Goal: Check status: Check status

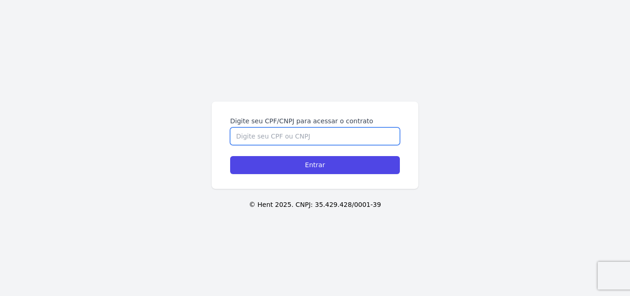
click at [280, 136] on input "Digite seu CPF/CNPJ para acessar o contrato" at bounding box center [315, 136] width 170 height 18
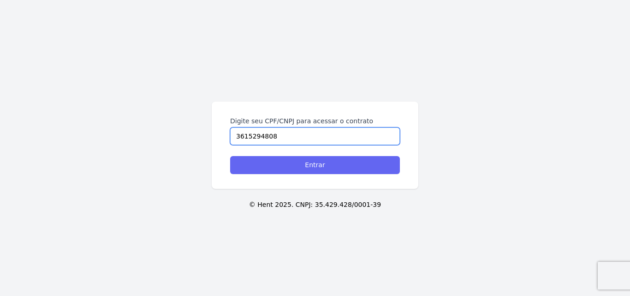
type input "3615294808"
click at [304, 161] on input "Entrar" at bounding box center [315, 165] width 170 height 18
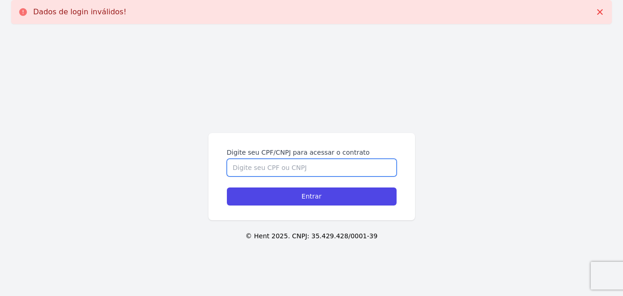
click at [298, 163] on input "Digite seu CPF/CNPJ para acessar o contrato" at bounding box center [312, 168] width 170 height 18
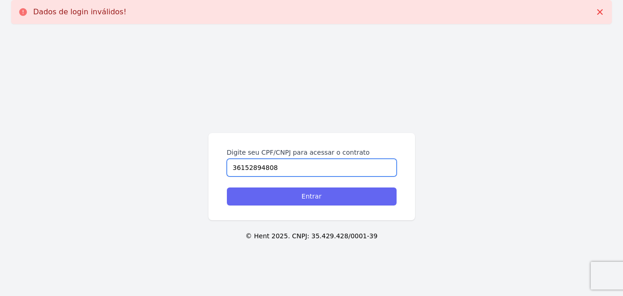
type input "36152894808"
click at [307, 203] on input "Entrar" at bounding box center [312, 196] width 170 height 18
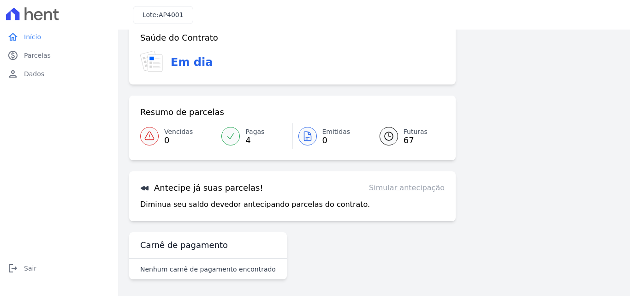
scroll to position [56, 0]
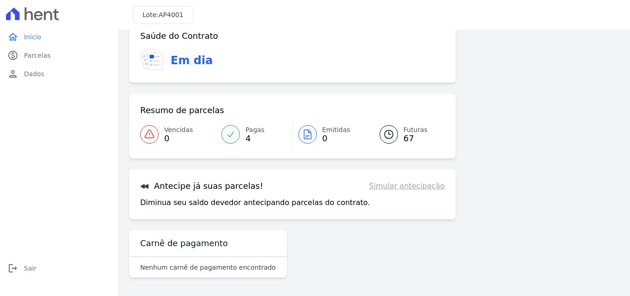
click at [231, 197] on div "Antecipe já suas parcelas! Simular antecipação Diminua seu saldo devedor anteci…" at bounding box center [292, 194] width 327 height 50
click at [141, 187] on icon at bounding box center [145, 186] width 8 height 5
click at [194, 187] on h3 "Antecipe já suas parcelas!" at bounding box center [201, 185] width 123 height 11
click at [185, 201] on p "Diminua seu saldo devedor antecipando parcelas do contrato." at bounding box center [255, 202] width 230 height 11
click at [192, 209] on div "Antecipe já suas parcelas! Simular antecipação Diminua seu saldo devedor anteci…" at bounding box center [292, 194] width 327 height 50
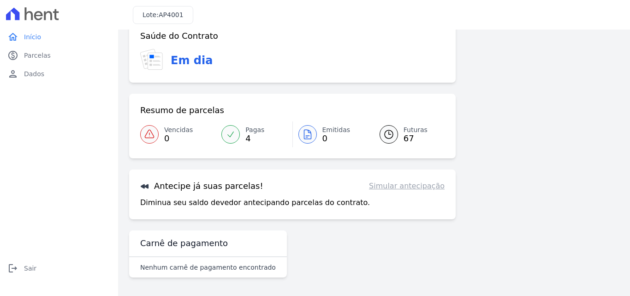
click at [180, 256] on div "Carnê de pagamento" at bounding box center [208, 243] width 158 height 27
click at [398, 134] on link "Futuras 67" at bounding box center [407, 134] width 76 height 26
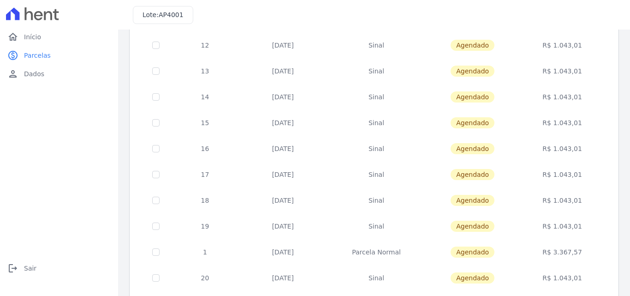
scroll to position [401, 0]
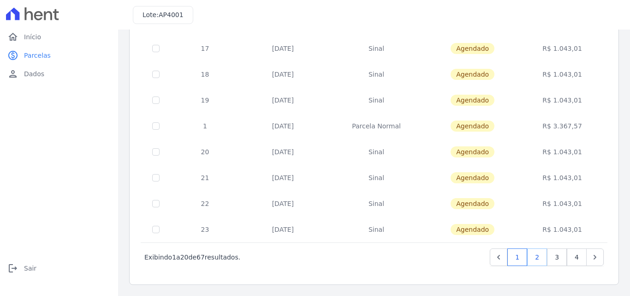
click at [531, 257] on link "2" at bounding box center [538, 257] width 20 height 18
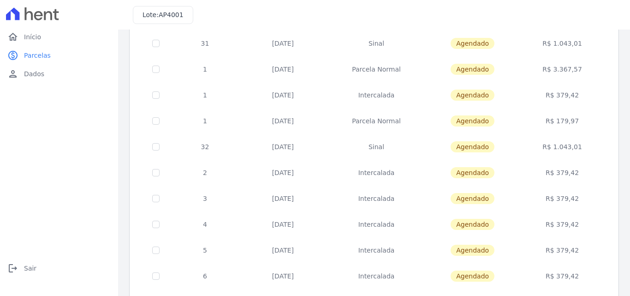
scroll to position [369, 0]
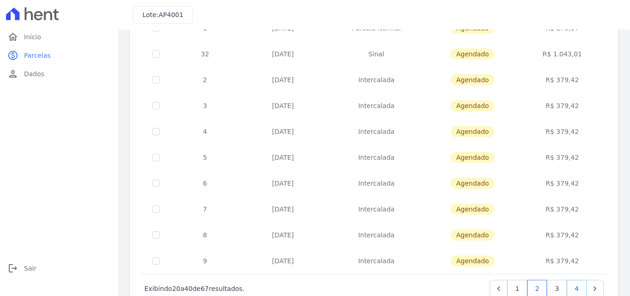
click at [571, 285] on link "4" at bounding box center [577, 289] width 20 height 18
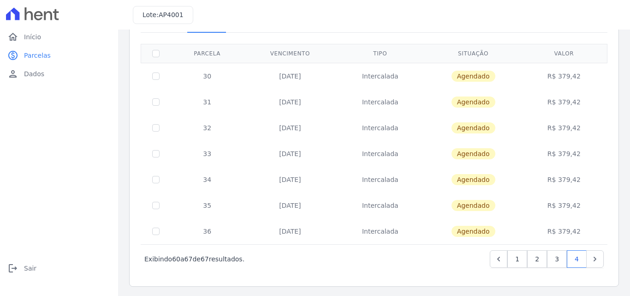
scroll to position [65, 0]
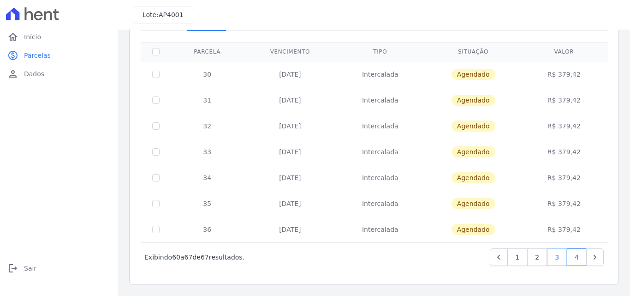
click at [552, 260] on link "3" at bounding box center [557, 257] width 20 height 18
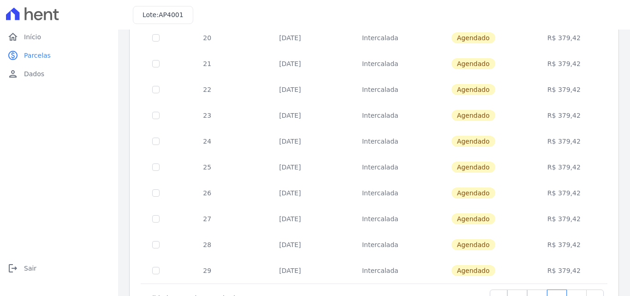
scroll to position [401, 0]
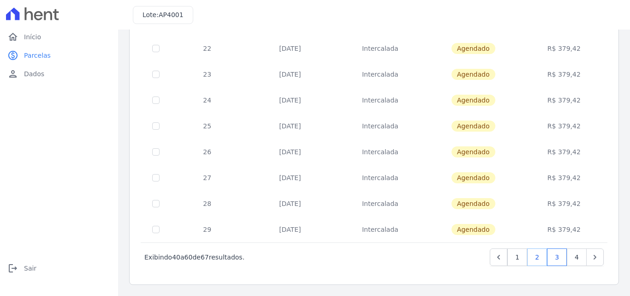
click at [533, 260] on link "2" at bounding box center [538, 257] width 20 height 18
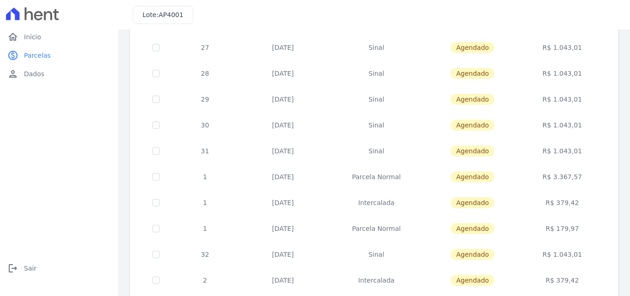
scroll to position [185, 0]
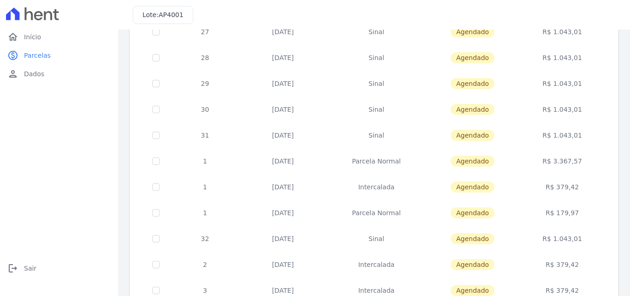
drag, startPoint x: 581, startPoint y: 161, endPoint x: 323, endPoint y: 141, distance: 258.3
click at [323, 141] on tbody "24 25/05/2027 Sinal Agendado R$ 1.043,01 25 25/06/2027 Sinal Agendado R$ 1.043,…" at bounding box center [374, 199] width 467 height 517
click at [564, 144] on td "R$ 1.043,01" at bounding box center [562, 135] width 87 height 26
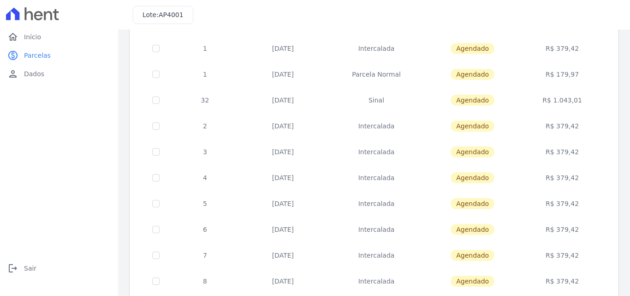
scroll to position [401, 0]
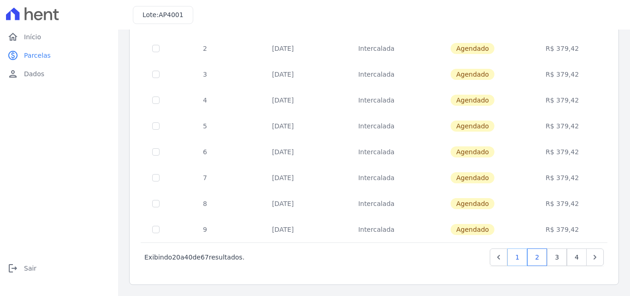
click at [510, 258] on link "1" at bounding box center [518, 257] width 20 height 18
